Goal: Navigation & Orientation: Find specific page/section

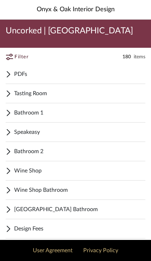
click at [86, 95] on span "Tasting Room" at bounding box center [79, 93] width 131 height 8
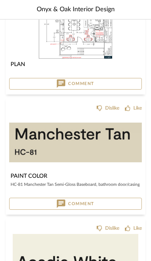
scroll to position [121, 0]
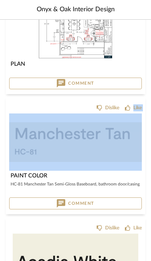
click at [114, 170] on img "0" at bounding box center [75, 142] width 132 height 57
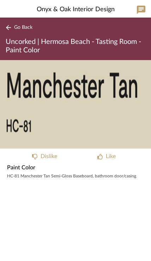
click at [20, 26] on span "Go Back" at bounding box center [23, 28] width 18 height 6
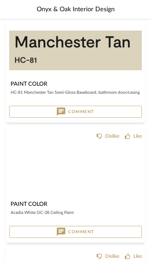
scroll to position [213, 0]
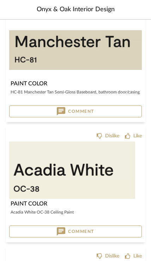
click at [0, 0] on img at bounding box center [0, 0] width 0 height 0
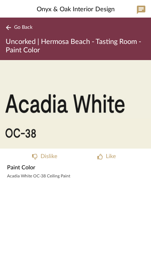
click at [65, 97] on img "0" at bounding box center [75, 104] width 151 height 89
click at [21, 31] on button "Go Back" at bounding box center [20, 27] width 29 height 9
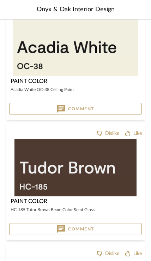
scroll to position [336, 0]
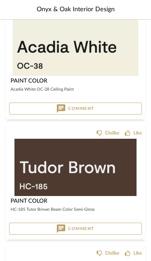
click at [0, 0] on img at bounding box center [0, 0] width 0 height 0
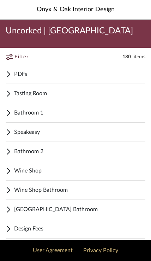
click at [61, 94] on span "Tasting Room" at bounding box center [79, 93] width 131 height 8
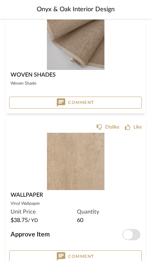
scroll to position [3331, 0]
